Goal: Transaction & Acquisition: Purchase product/service

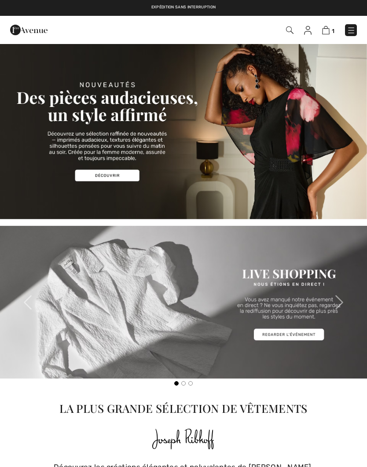
checkbox input "true"
click at [328, 33] on img at bounding box center [325, 30] width 7 height 8
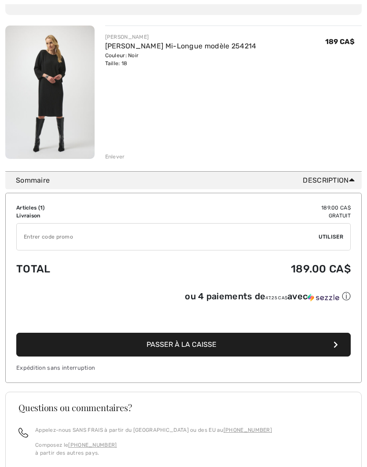
scroll to position [105, 0]
click at [333, 233] on span "Utiliser" at bounding box center [330, 237] width 25 height 8
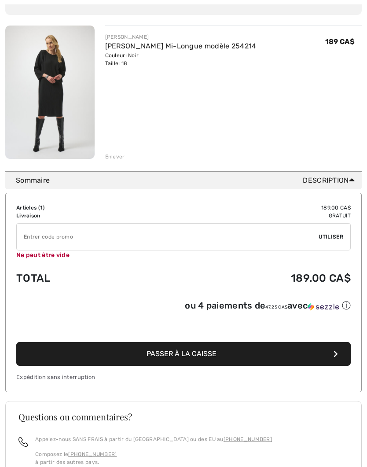
click at [336, 233] on span "Utiliser" at bounding box center [330, 237] width 25 height 8
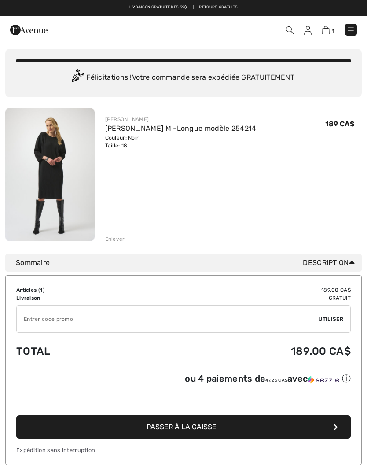
scroll to position [0, 0]
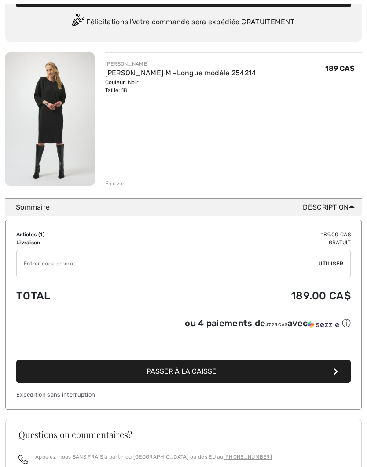
click at [354, 211] on icon at bounding box center [352, 206] width 6 height 9
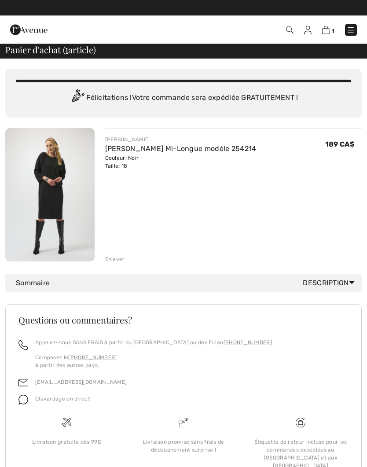
scroll to position [2, 0]
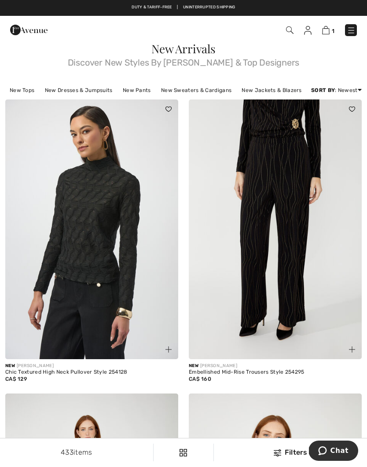
click at [329, 34] on img at bounding box center [325, 30] width 7 height 8
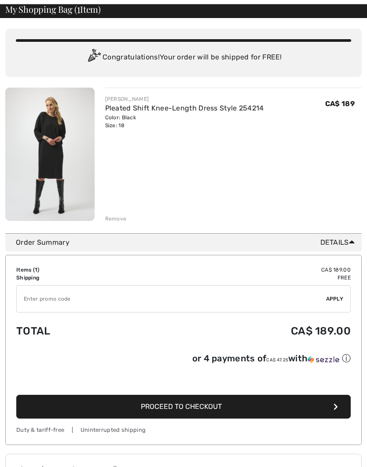
click at [353, 243] on icon at bounding box center [352, 241] width 6 height 9
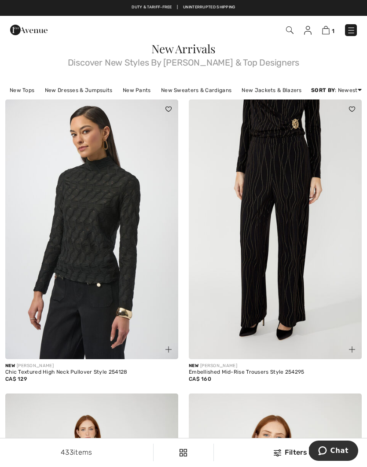
click at [329, 32] on img at bounding box center [325, 30] width 7 height 8
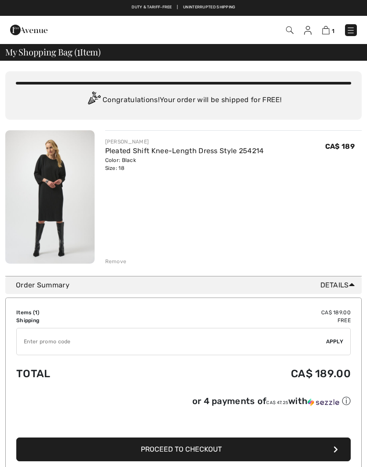
click at [354, 32] on img at bounding box center [350, 30] width 9 height 9
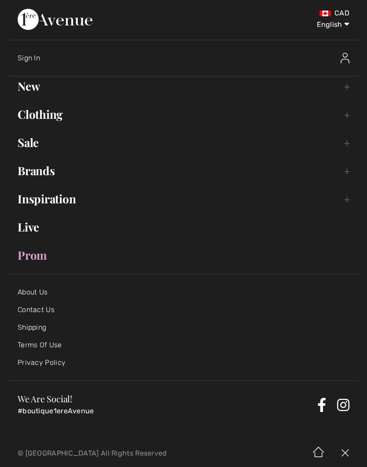
click at [348, 30] on select "English Français" at bounding box center [326, 23] width 46 height 26
select select "https://www.1ereavenue.com/fr/cart/"
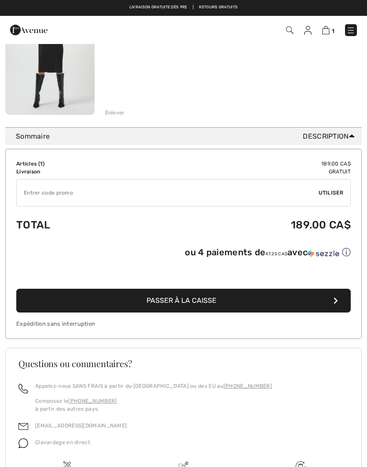
scroll to position [129, 0]
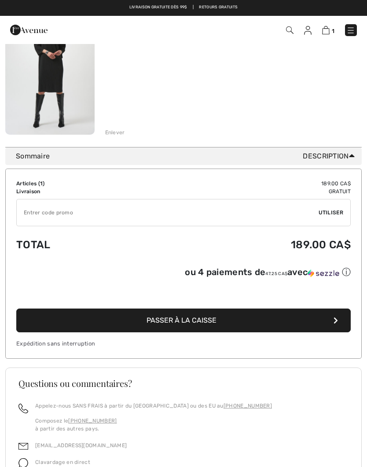
click at [233, 318] on button "Passer à la caisse" at bounding box center [183, 320] width 334 height 24
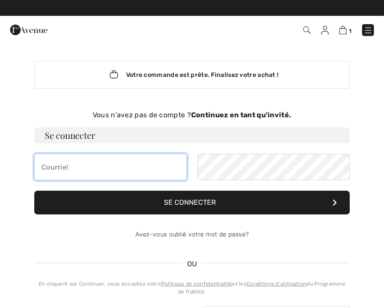
click at [95, 161] on input "email" at bounding box center [110, 167] width 153 height 26
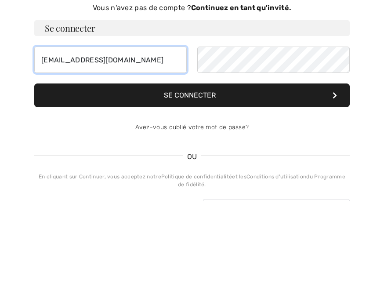
type input "[EMAIL_ADDRESS][DOMAIN_NAME]"
click at [261, 191] on button "Se connecter" at bounding box center [192, 203] width 316 height 24
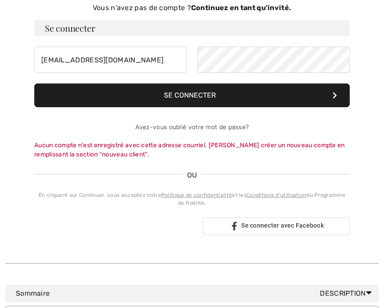
click at [287, 231] on div "Se connecter avec Facebook" at bounding box center [276, 227] width 147 height 18
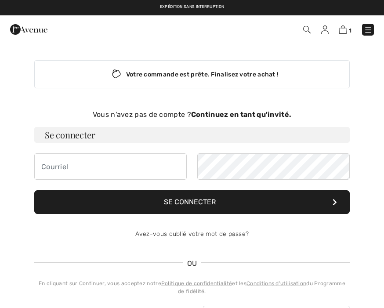
scroll to position [0, 0]
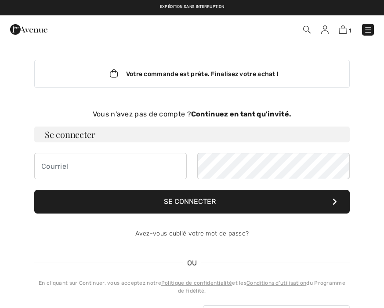
click at [102, 157] on input "email" at bounding box center [110, 166] width 153 height 26
click at [126, 160] on input "email" at bounding box center [110, 166] width 153 height 26
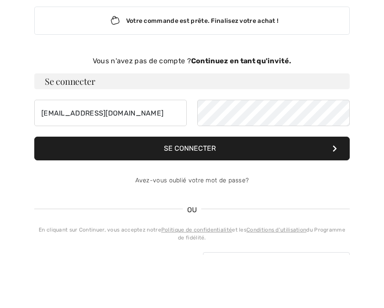
type input "[EMAIL_ADDRESS][DOMAIN_NAME]"
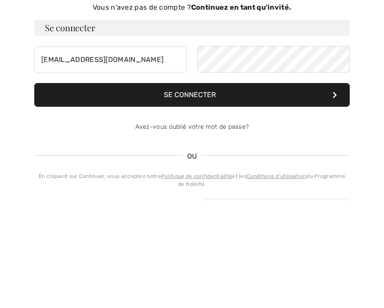
click at [258, 190] on button "Se connecter" at bounding box center [192, 202] width 316 height 24
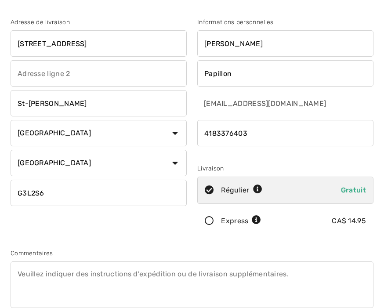
click at [54, 276] on textarea at bounding box center [192, 285] width 363 height 47
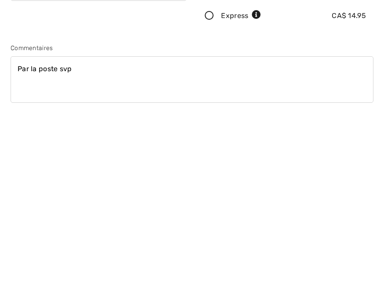
type textarea "Par la poste svp"
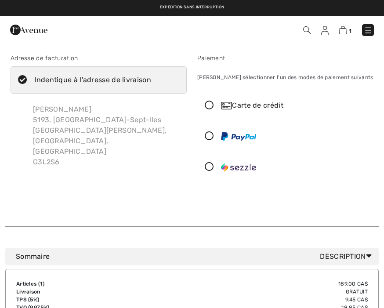
click at [212, 104] on icon at bounding box center [209, 105] width 23 height 9
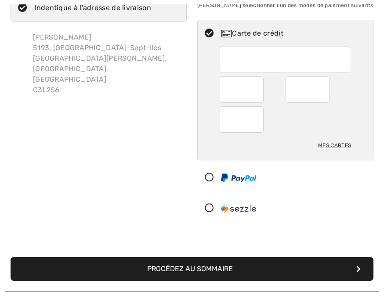
scroll to position [72, 0]
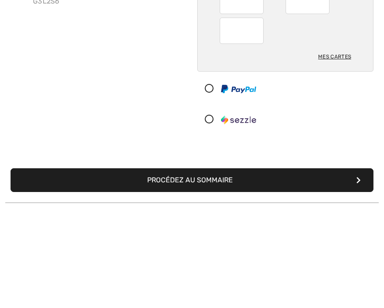
click at [334, 139] on div "Mes cartes" at bounding box center [334, 146] width 33 height 15
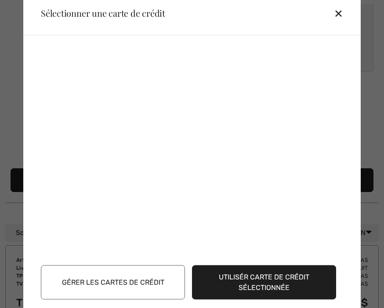
click at [347, 94] on div "Utilisér carte de crédit sélectionnée Gérer les cartes de crédit" at bounding box center [194, 174] width 320 height 264
click at [140, 299] on button "Gérer les cartes de crédit" at bounding box center [113, 282] width 144 height 34
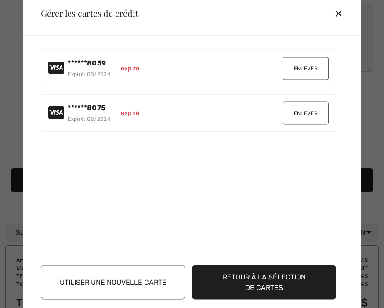
click at [247, 295] on button "Retour à la sélection de cartes" at bounding box center [264, 282] width 144 height 34
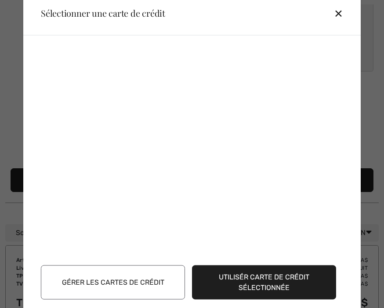
click at [243, 298] on button "Utilisér carte de crédit sélectionnée" at bounding box center [264, 282] width 144 height 34
click at [147, 298] on button "Gérer les cartes de crédit" at bounding box center [113, 282] width 144 height 34
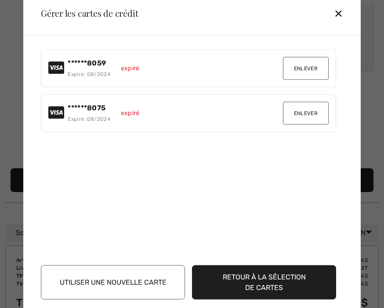
click at [110, 297] on button "Utiliser une nouvelle carte" at bounding box center [113, 282] width 144 height 34
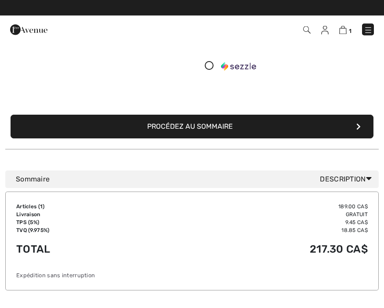
scroll to position [215, 0]
click at [331, 129] on button "Procédez au sommaire" at bounding box center [192, 127] width 363 height 24
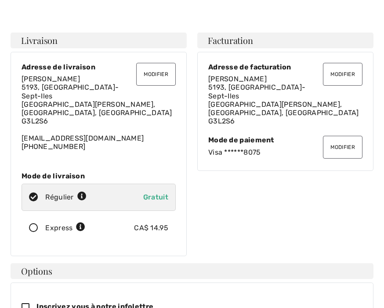
scroll to position [25, 0]
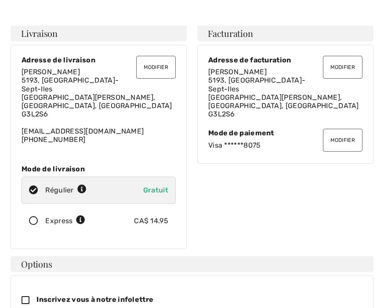
click at [343, 129] on button "Modifier" at bounding box center [343, 140] width 40 height 23
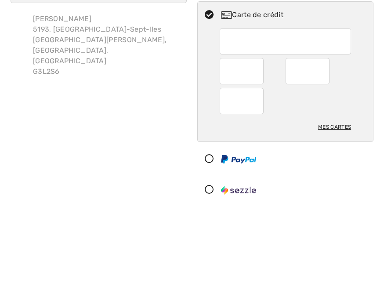
scroll to position [91, 0]
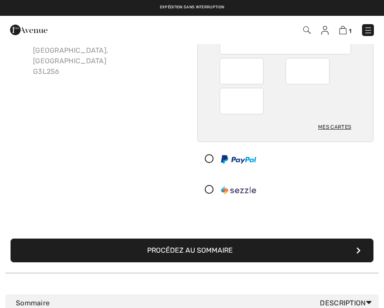
click at [331, 72] on div at bounding box center [319, 71] width 66 height 26
radio input "true"
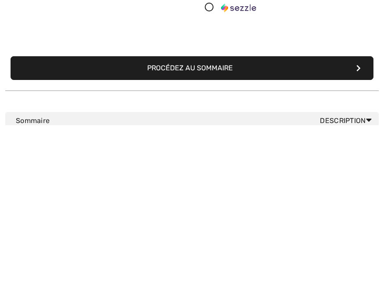
click at [240, 239] on button "Procédez au sommaire" at bounding box center [192, 251] width 363 height 24
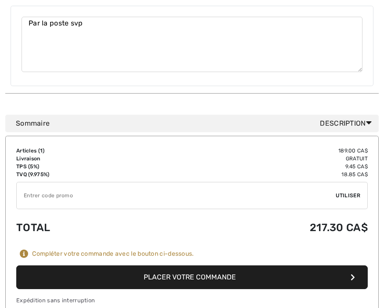
scroll to position [494, 0]
click at [233, 266] on button "Placer votre commande" at bounding box center [192, 278] width 352 height 24
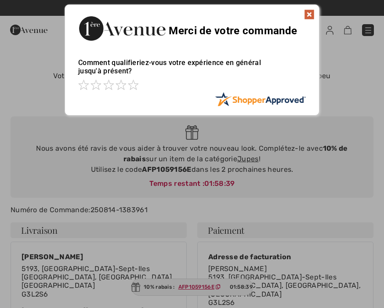
click at [323, 175] on div at bounding box center [192, 154] width 384 height 308
click at [309, 15] on img at bounding box center [309, 14] width 11 height 11
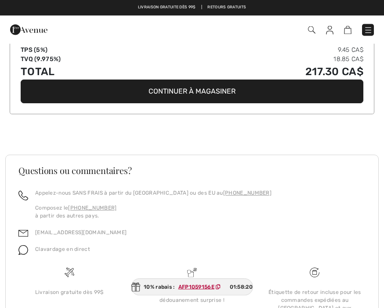
scroll to position [467, 0]
click at [197, 296] on div "10% rabais : AFP1059156E 01:58:19" at bounding box center [191, 287] width 121 height 17
click at [200, 290] on ins "AFP1059156E" at bounding box center [197, 287] width 36 height 6
click at [204, 290] on ins "AFP1059156E" at bounding box center [197, 287] width 36 height 6
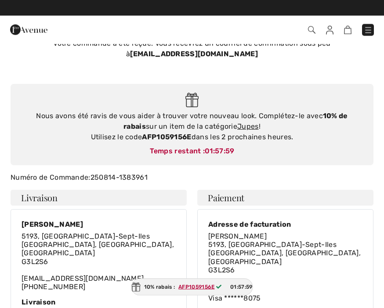
scroll to position [0, 0]
